Goal: Task Accomplishment & Management: Manage account settings

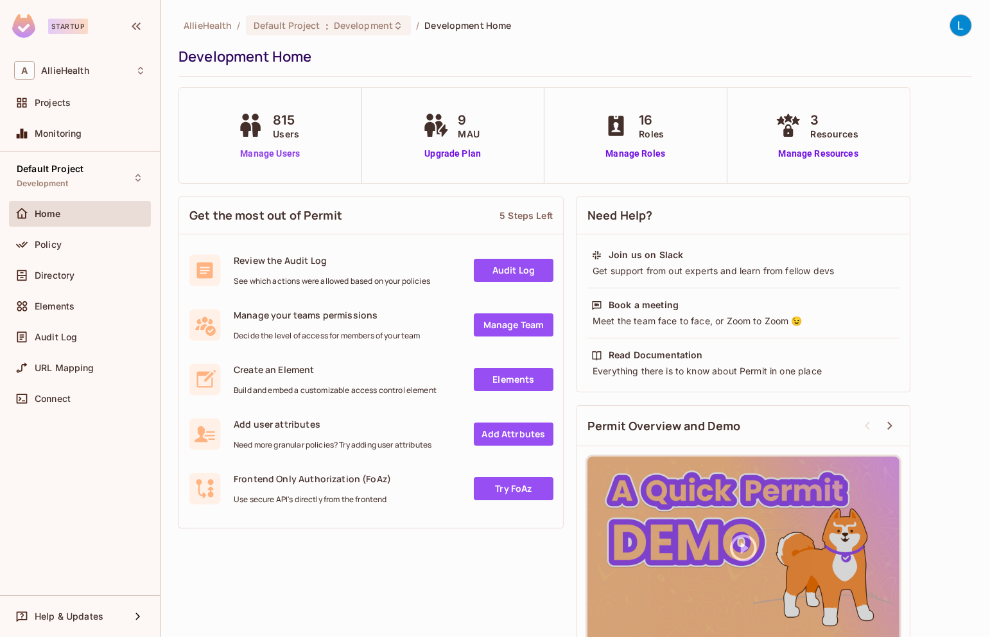
click at [258, 152] on link "Manage Users" at bounding box center [269, 153] width 71 height 13
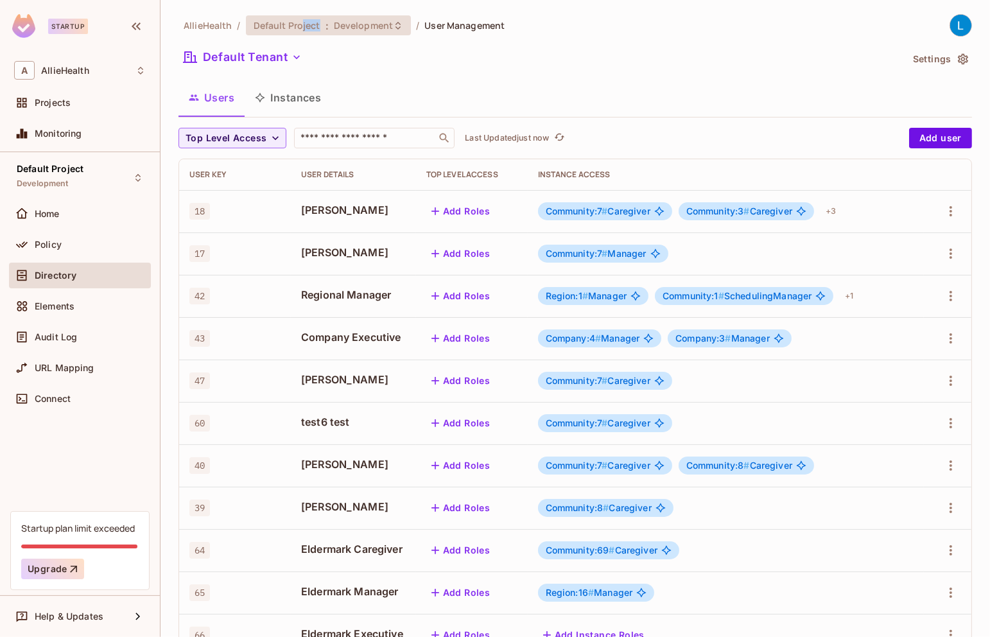
click at [302, 31] on div "Default Project : Development" at bounding box center [329, 25] width 166 height 20
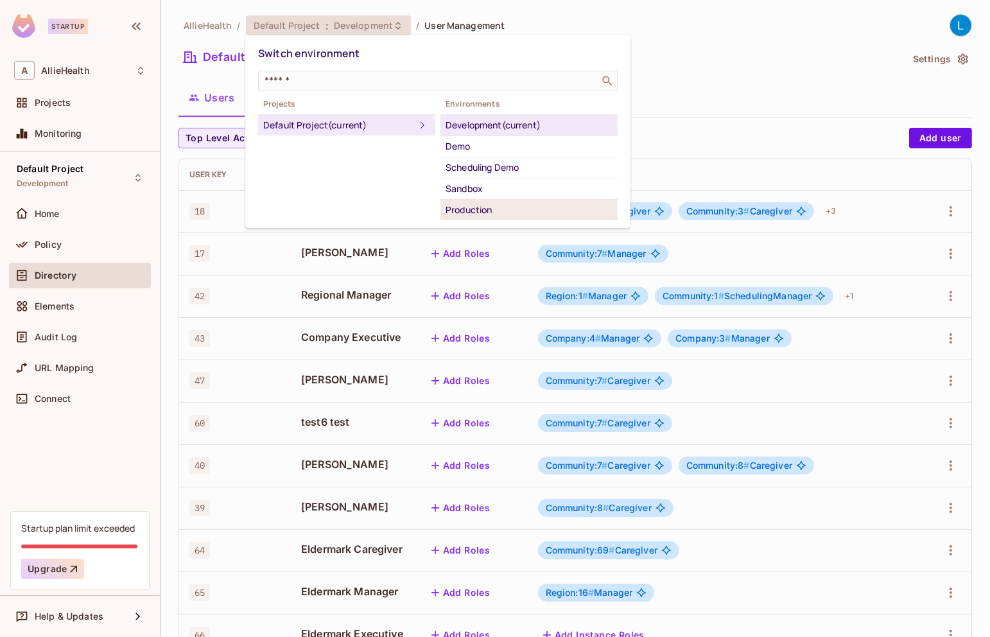
click at [480, 206] on div "Production" at bounding box center [529, 209] width 167 height 15
